Goal: Navigation & Orientation: Find specific page/section

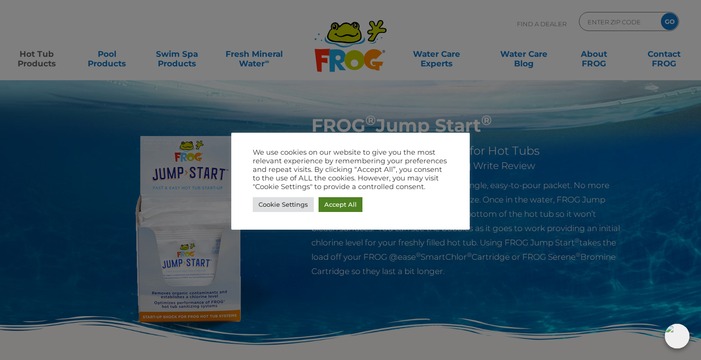
click at [338, 199] on link "Accept All" at bounding box center [341, 204] width 44 height 15
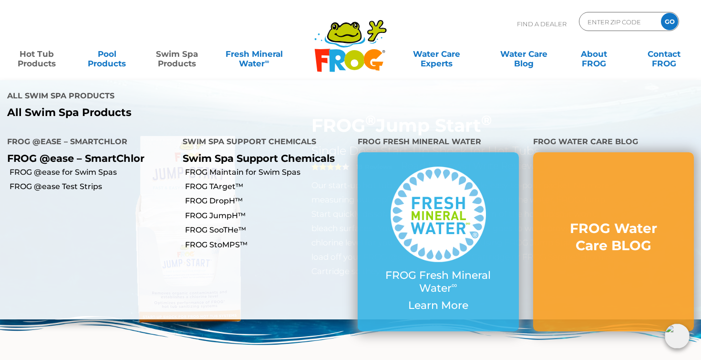
click at [173, 55] on link "Swim Spa Products" at bounding box center [177, 53] width 54 height 19
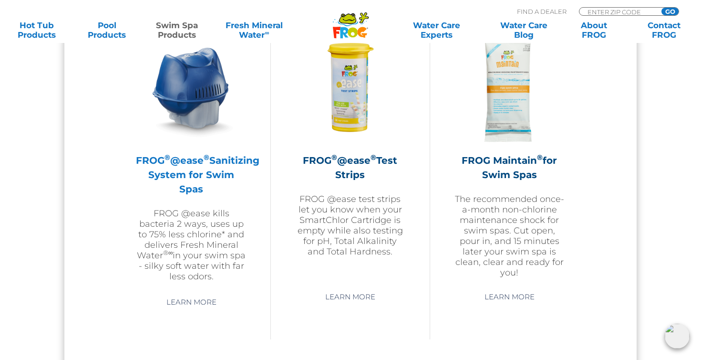
scroll to position [915, 0]
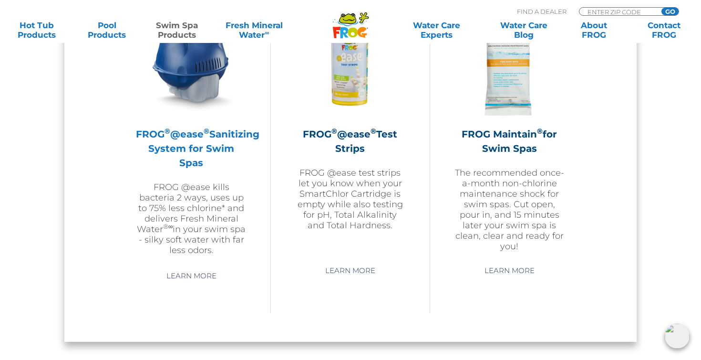
click at [181, 146] on h2 "FROG ® @ease ® Sanitizing System for Swim Spas" at bounding box center [191, 148] width 111 height 43
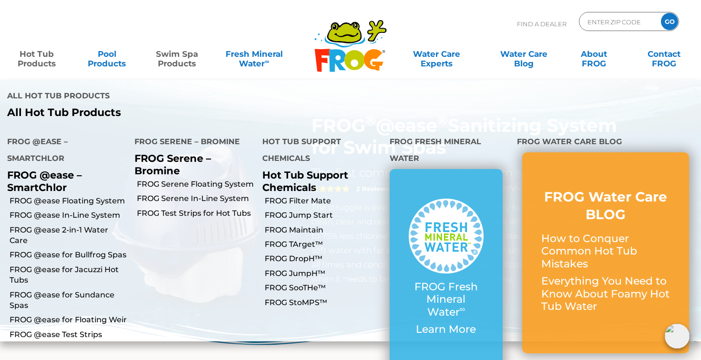
click at [37, 56] on link "Hot Tub Products" at bounding box center [37, 53] width 54 height 19
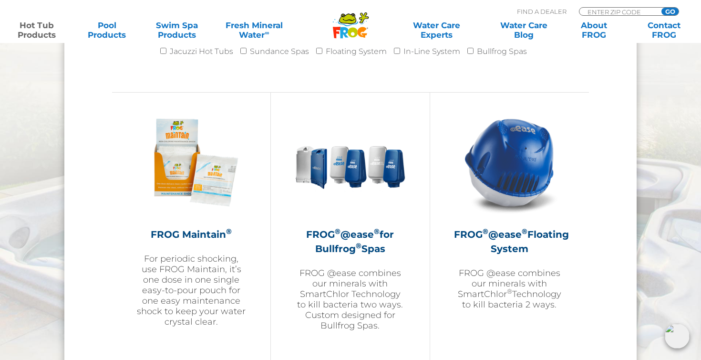
scroll to position [1017, 0]
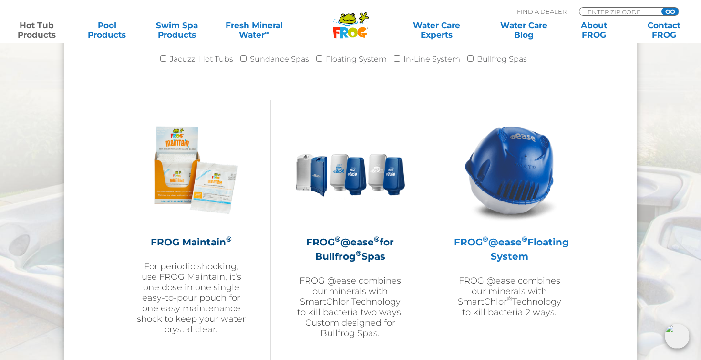
click at [509, 175] on img at bounding box center [509, 169] width 111 height 111
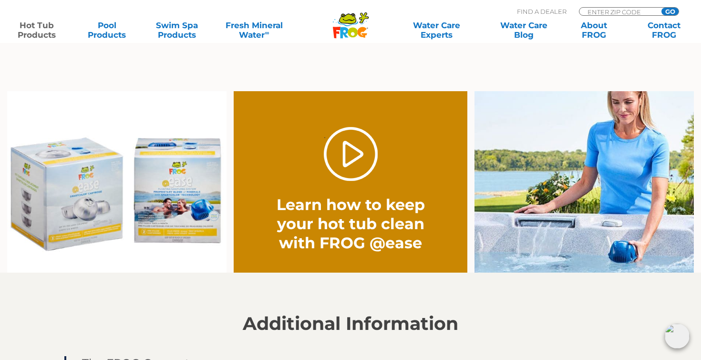
scroll to position [695, 0]
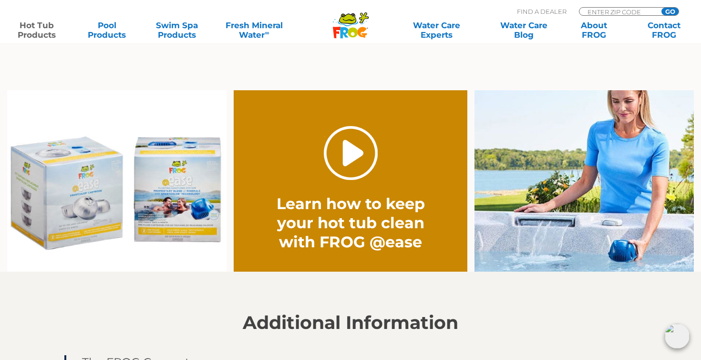
click at [351, 154] on link "." at bounding box center [351, 153] width 54 height 54
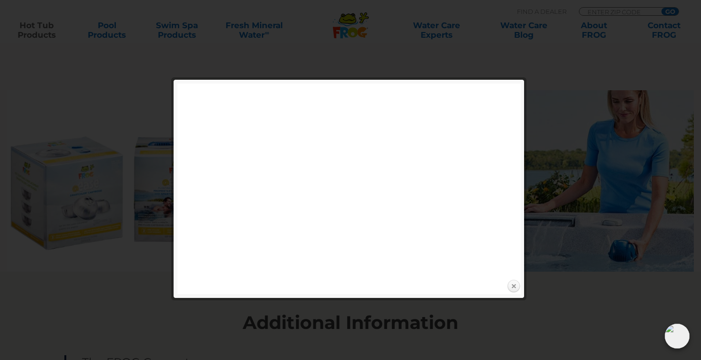
click at [514, 283] on link "Close" at bounding box center [514, 286] width 14 height 14
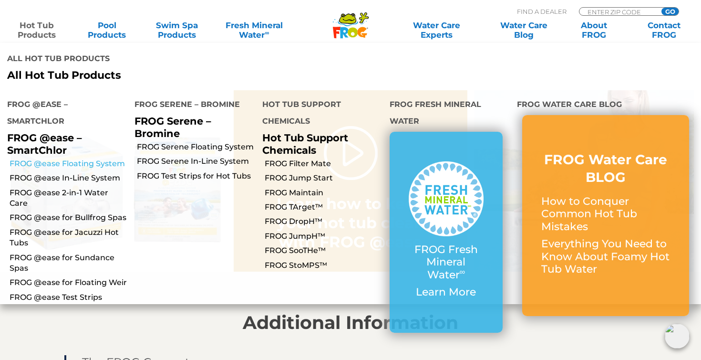
click at [52, 158] on link "FROG @ease Floating System" at bounding box center [69, 163] width 118 height 10
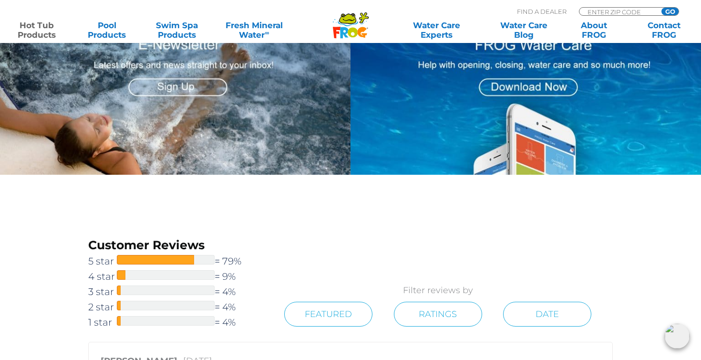
scroll to position [1198, 0]
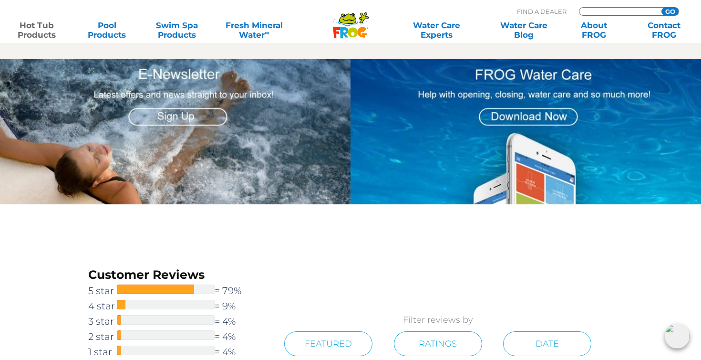
click at [593, 11] on input "Zip Code Form" at bounding box center [619, 12] width 64 height 8
type input "94941"
click at [670, 11] on input "GO" at bounding box center [670, 12] width 17 height 8
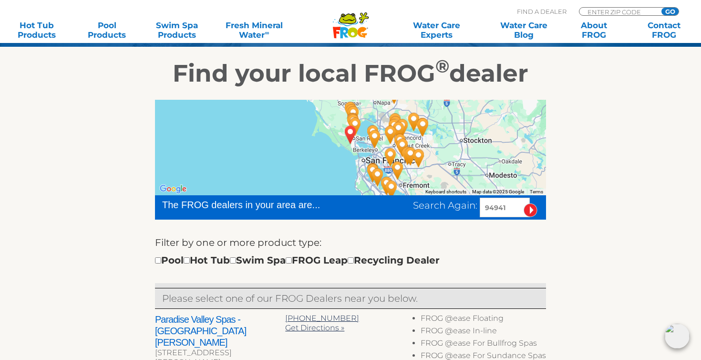
scroll to position [155, 0]
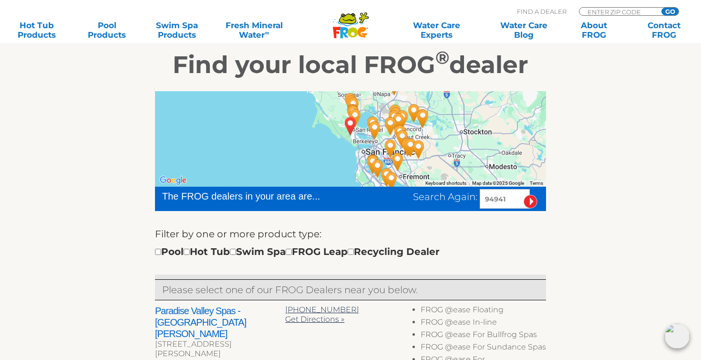
click at [190, 252] on input "checkbox" at bounding box center [187, 251] width 6 height 6
checkbox input "true"
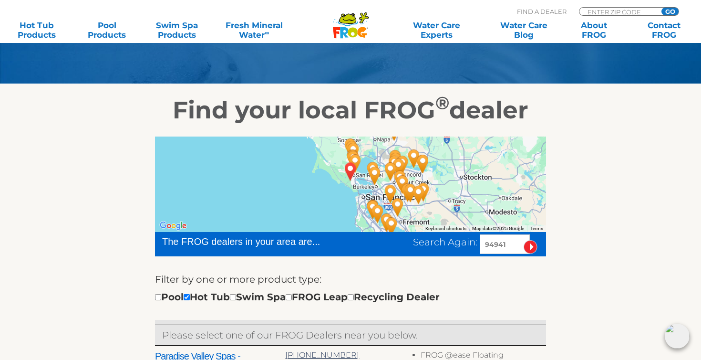
scroll to position [109, 0]
